Goal: Task Accomplishment & Management: Check status

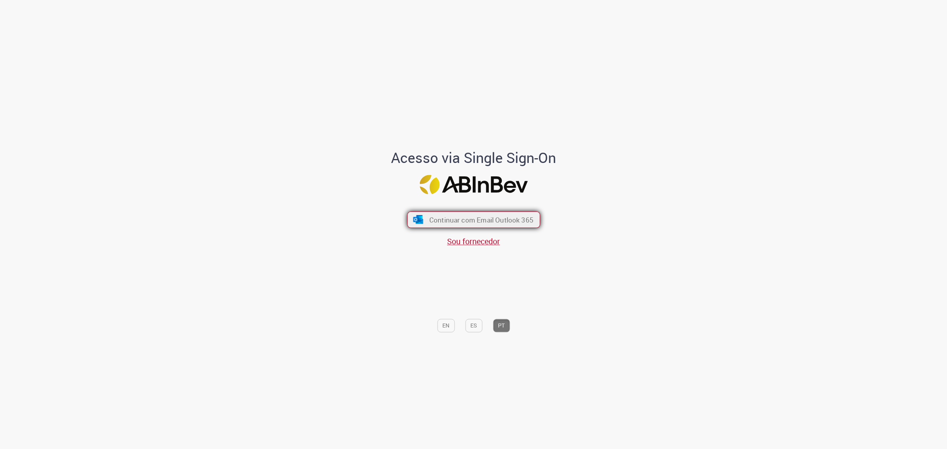
click at [480, 227] on button "Continuar com Email Outlook 365" at bounding box center [473, 219] width 133 height 17
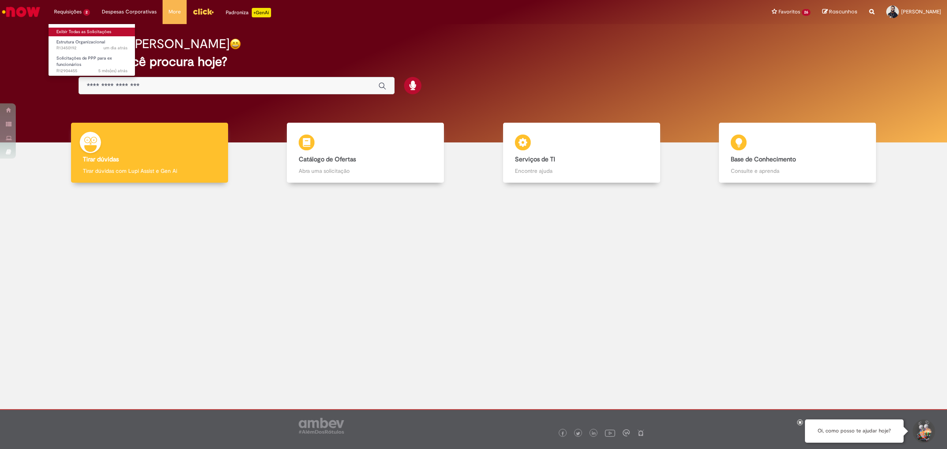
click at [81, 32] on link "Exibir Todas as Solicitações" at bounding box center [92, 32] width 87 height 9
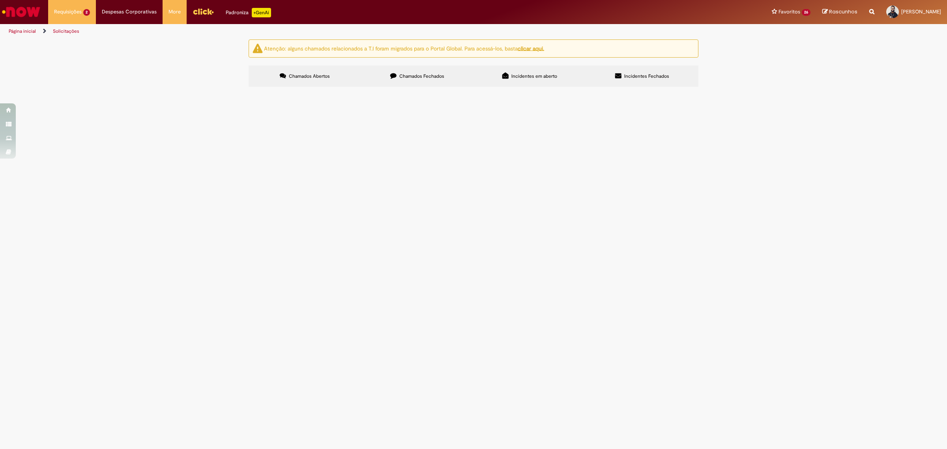
click at [0, 0] on span "Boa tarde, A unidade CDR BEES, anteriormente localizada em [GEOGRAPHIC_DATA], h…" at bounding box center [0, 0] width 0 height 0
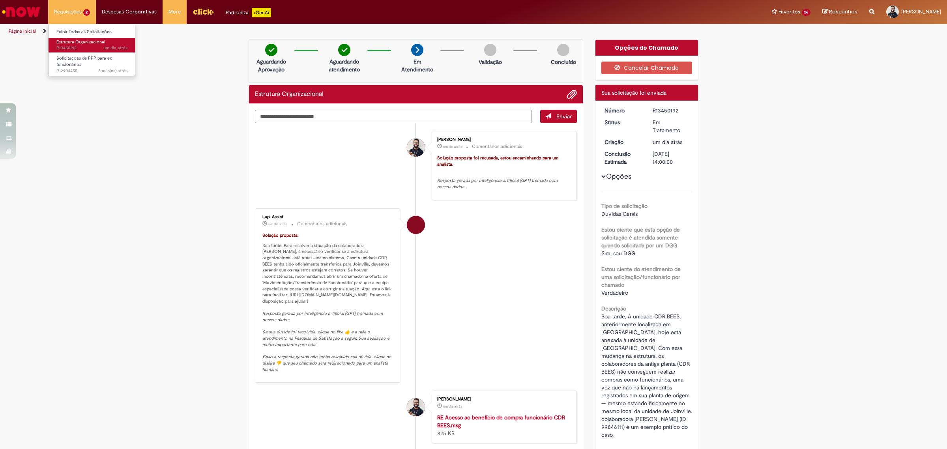
click at [82, 38] on link "Estrutura Organizacional um dia atrás um dia atrás R13450192" at bounding box center [92, 45] width 87 height 15
click at [81, 32] on link "Exibir Todas as Solicitações" at bounding box center [92, 32] width 87 height 9
click at [28, 8] on img "Ir para a Homepage" at bounding box center [21, 12] width 41 height 16
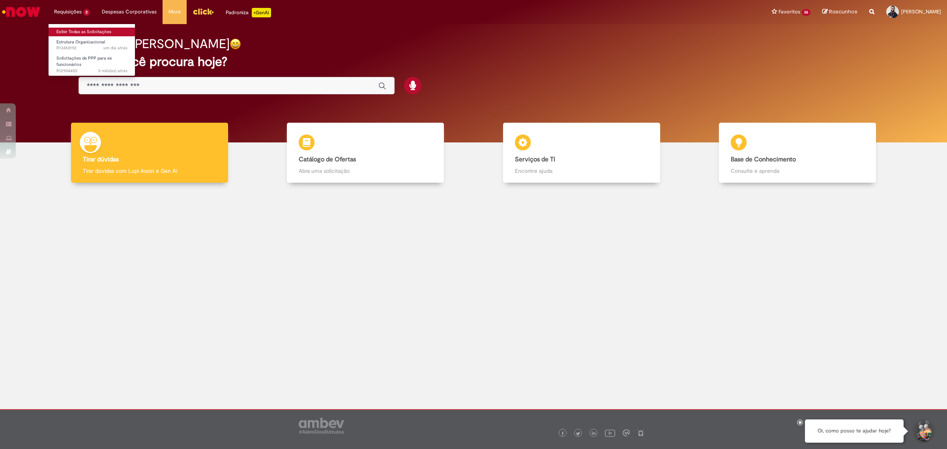
click at [78, 32] on link "Exibir Todas as Solicitações" at bounding box center [92, 32] width 87 height 9
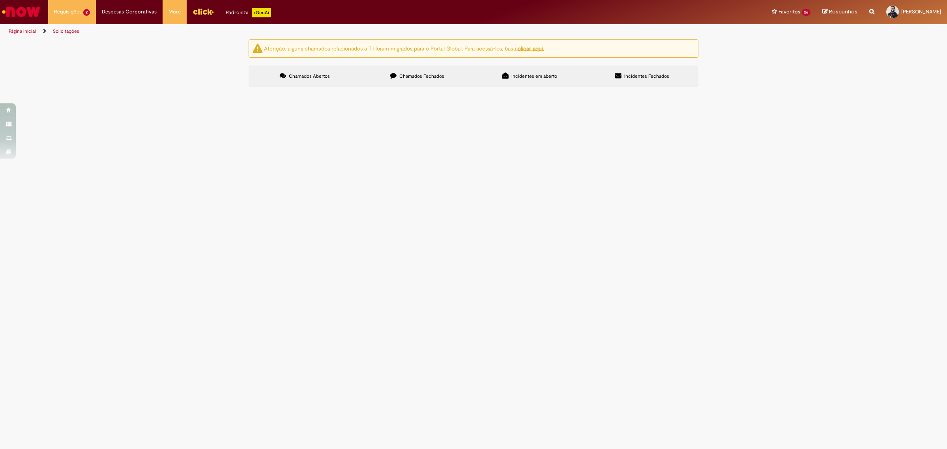
click at [415, 72] on label "Chamados Fechados" at bounding box center [417, 75] width 112 height 21
click at [512, 80] on label "Incidentes em aberto" at bounding box center [529, 75] width 112 height 21
drag, startPoint x: 651, startPoint y: 57, endPoint x: 646, endPoint y: 68, distance: 12.0
click at [651, 58] on div "Atenção: alguns chamados relacionados a T.I foram migrados para o Portal Global…" at bounding box center [474, 48] width 450 height 18
click at [646, 70] on label "Incidentes Fechados" at bounding box center [642, 75] width 112 height 21
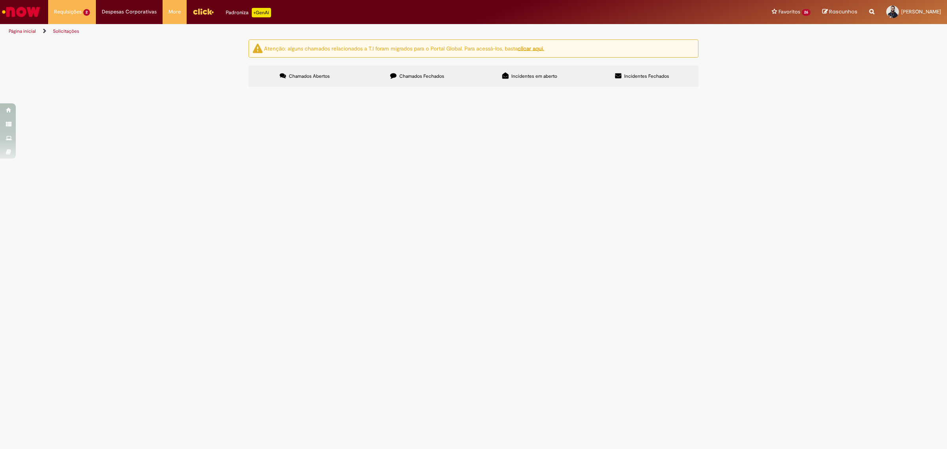
click at [292, 83] on label "Chamados Abertos" at bounding box center [305, 75] width 112 height 21
